Goal: Task Accomplishment & Management: Use online tool/utility

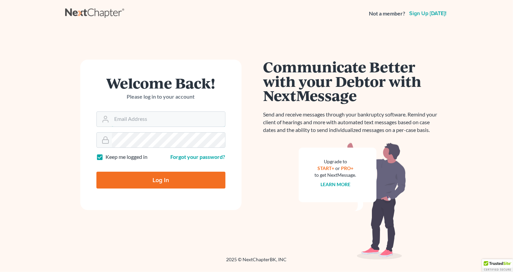
type input "[PERSON_NAME][EMAIL_ADDRESS][DOMAIN_NAME]"
click at [135, 179] on input "Log In" at bounding box center [160, 179] width 129 height 17
type input "Thinking..."
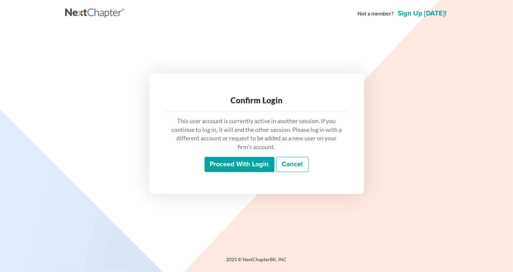
click at [248, 164] on input "Proceed with login" at bounding box center [240, 164] width 70 height 15
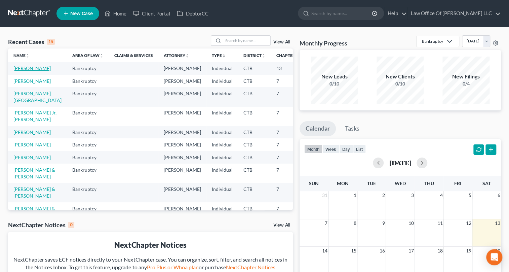
click at [29, 68] on link "[PERSON_NAME]" at bounding box center [31, 68] width 37 height 6
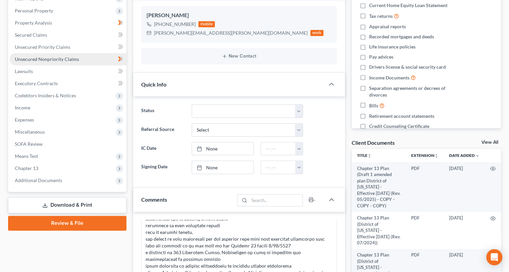
scroll to position [52, 0]
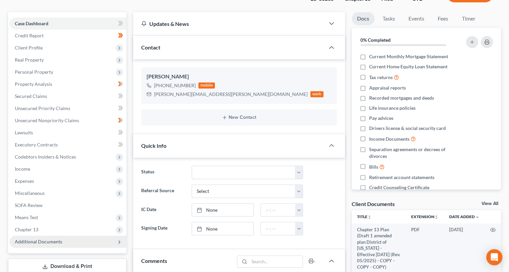
click at [54, 242] on span "Additional Documents" at bounding box center [38, 241] width 47 height 6
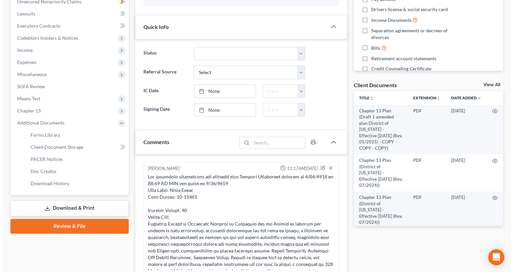
scroll to position [0, 0]
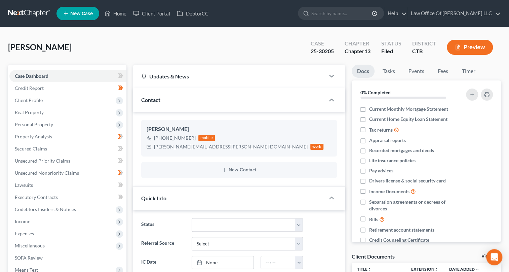
click at [465, 43] on button "Preview" at bounding box center [470, 47] width 46 height 15
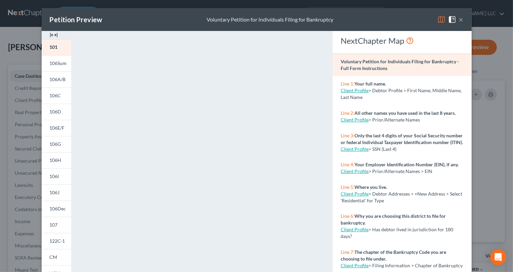
scroll to position [107, 0]
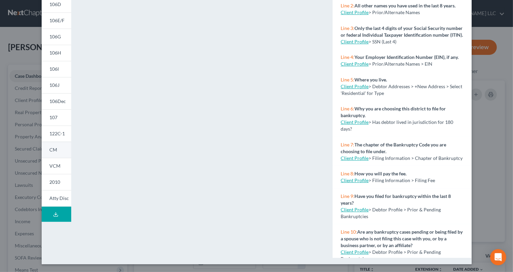
click at [57, 149] on link "CM" at bounding box center [57, 149] width 30 height 16
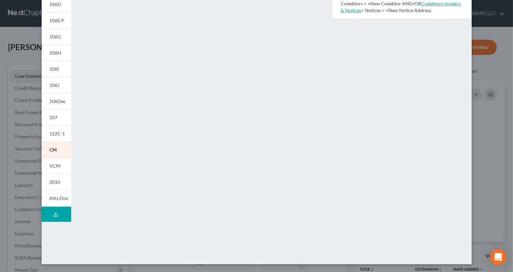
scroll to position [0, 0]
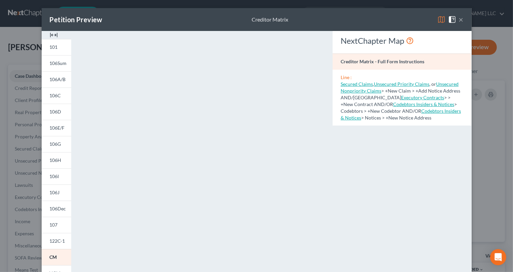
click at [459, 19] on button "×" at bounding box center [461, 19] width 5 height 8
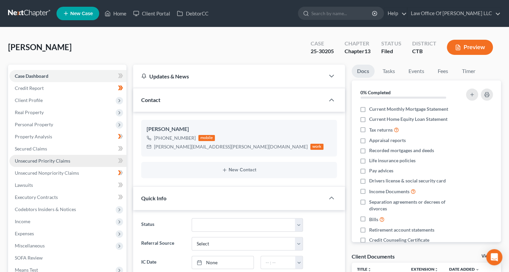
click at [63, 162] on span "Unsecured Priority Claims" at bounding box center [42, 161] width 55 height 6
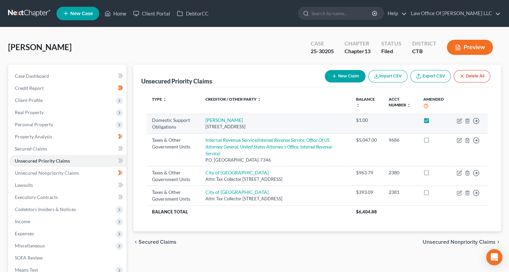
click at [433, 122] on label at bounding box center [433, 122] width 0 height 0
click at [435, 120] on input "checkbox" at bounding box center [437, 119] width 4 height 4
checkbox input "false"
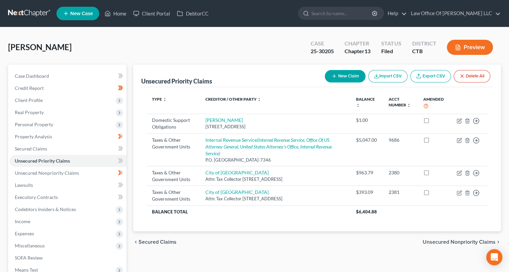
click at [480, 46] on button "Preview" at bounding box center [470, 47] width 46 height 15
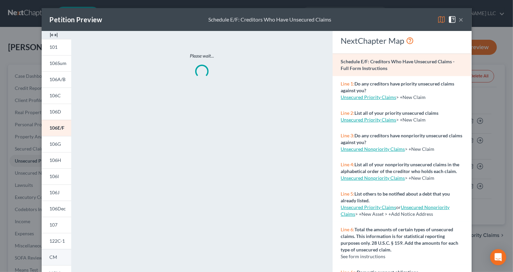
click at [51, 257] on span "CM" at bounding box center [54, 257] width 8 height 6
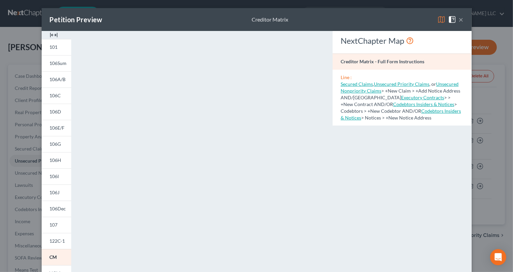
click at [459, 18] on button "×" at bounding box center [461, 19] width 5 height 8
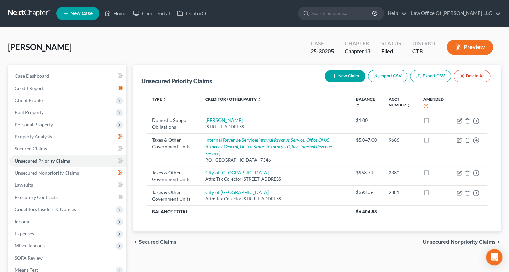
scroll to position [97, 0]
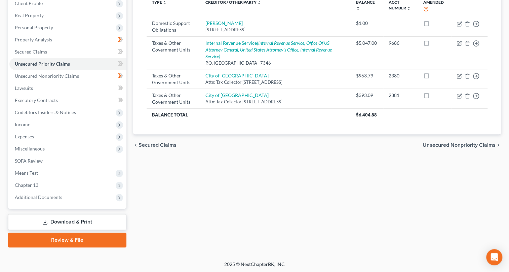
click at [67, 222] on link "Download & Print" at bounding box center [67, 222] width 118 height 16
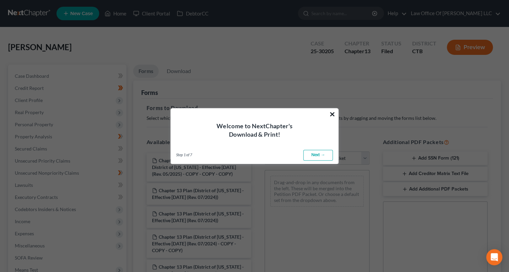
click at [330, 111] on button "×" at bounding box center [332, 114] width 6 height 11
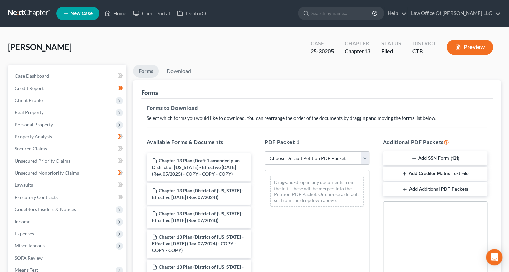
click at [412, 176] on button "Add Creditor Matrix Text File" at bounding box center [435, 173] width 105 height 14
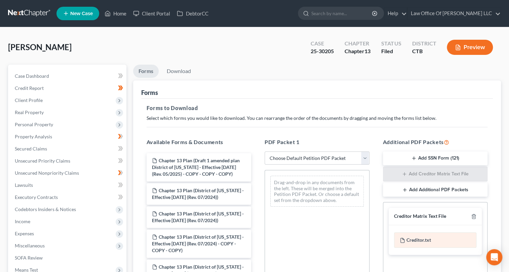
click at [416, 238] on div "Creditor.txt" at bounding box center [435, 239] width 83 height 15
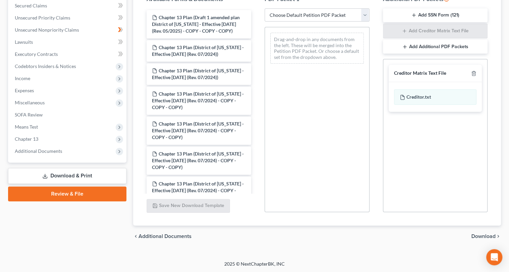
click at [487, 233] on span "Download" at bounding box center [483, 235] width 24 height 5
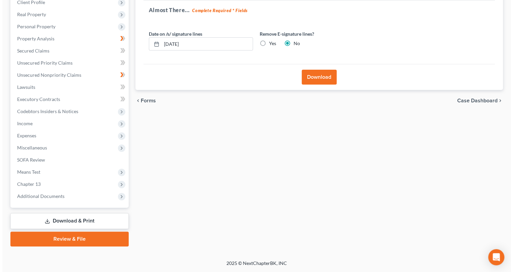
scroll to position [97, 0]
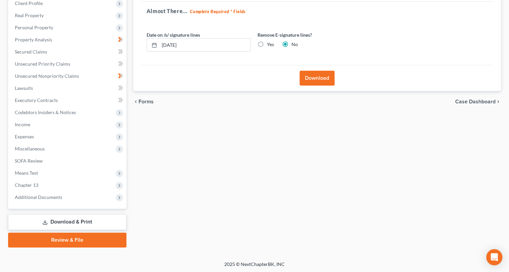
click at [318, 78] on button "Download" at bounding box center [316, 78] width 35 height 15
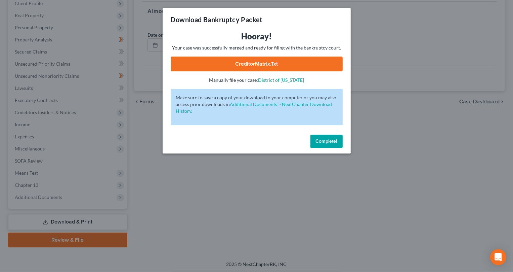
click at [282, 63] on link "CreditorMatrix.txt" at bounding box center [257, 63] width 172 height 15
